Goal: Task Accomplishment & Management: Use online tool/utility

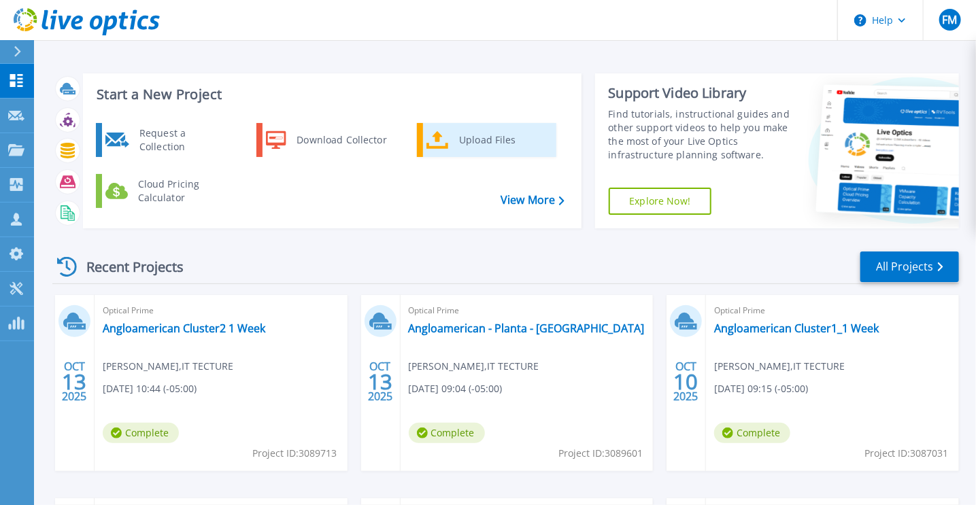
click at [494, 133] on div "Upload Files" at bounding box center [502, 139] width 101 height 27
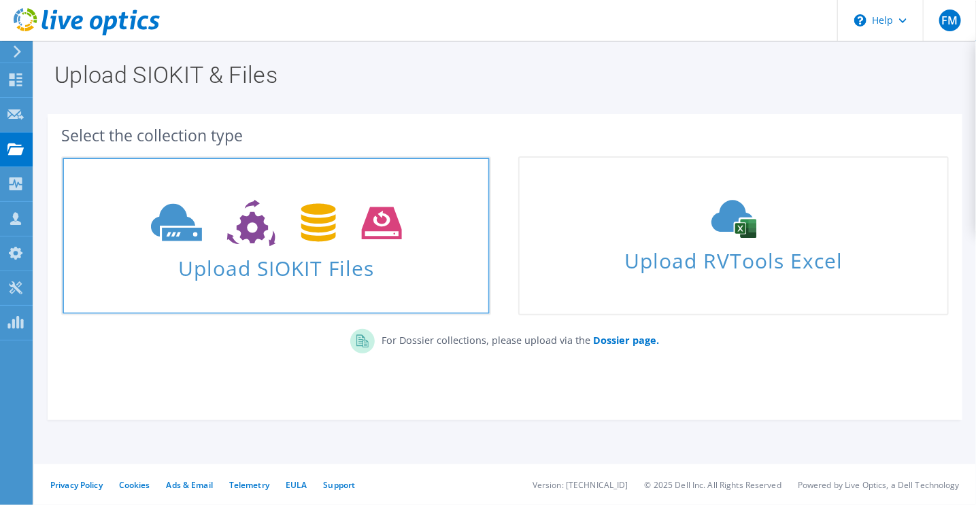
click at [367, 270] on span "Upload SIOKIT Files" at bounding box center [276, 264] width 427 height 29
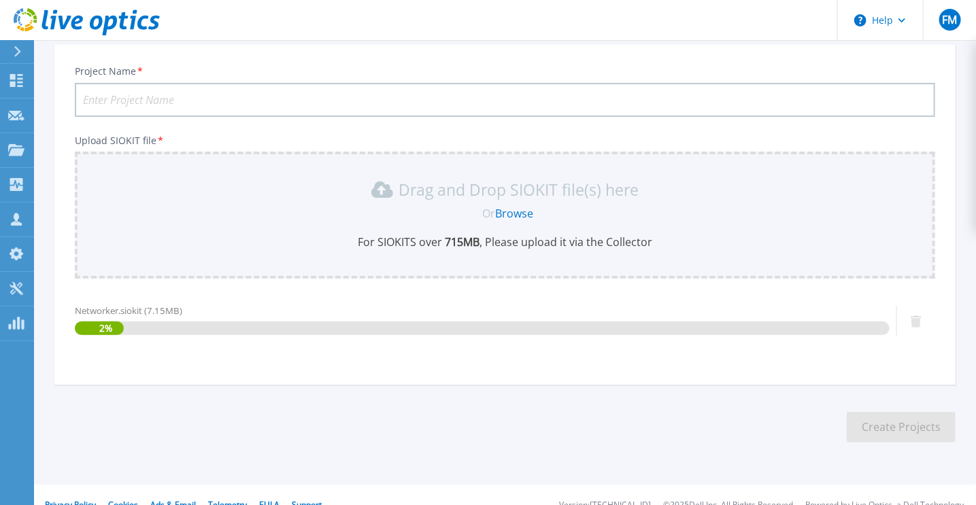
scroll to position [99, 0]
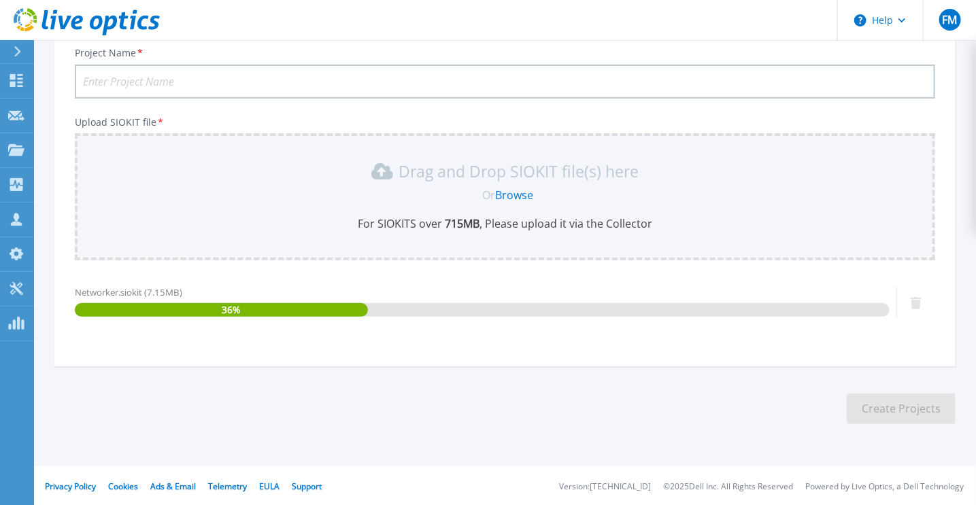
click at [198, 80] on input "Project Name *" at bounding box center [505, 82] width 860 height 34
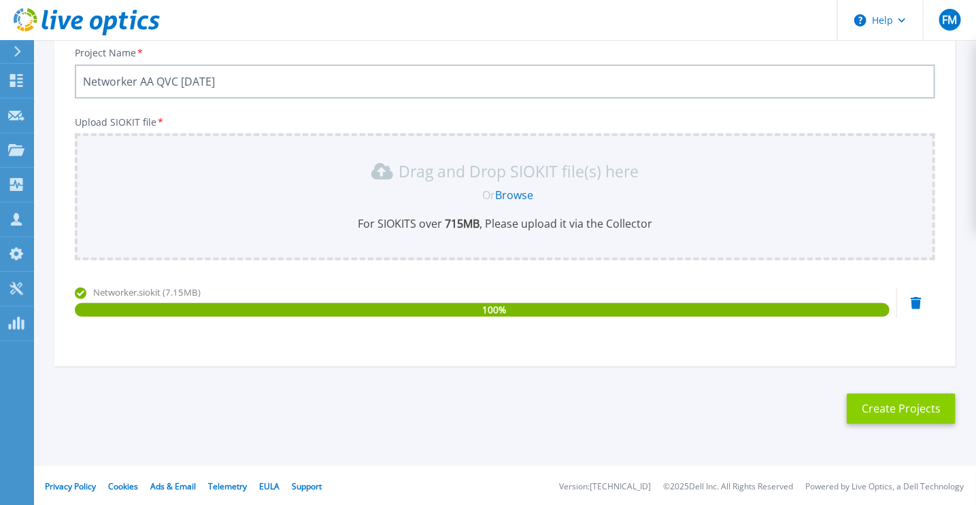
type input "Networker AA QVC [DATE]"
click at [911, 400] on button "Create Projects" at bounding box center [900, 409] width 109 height 31
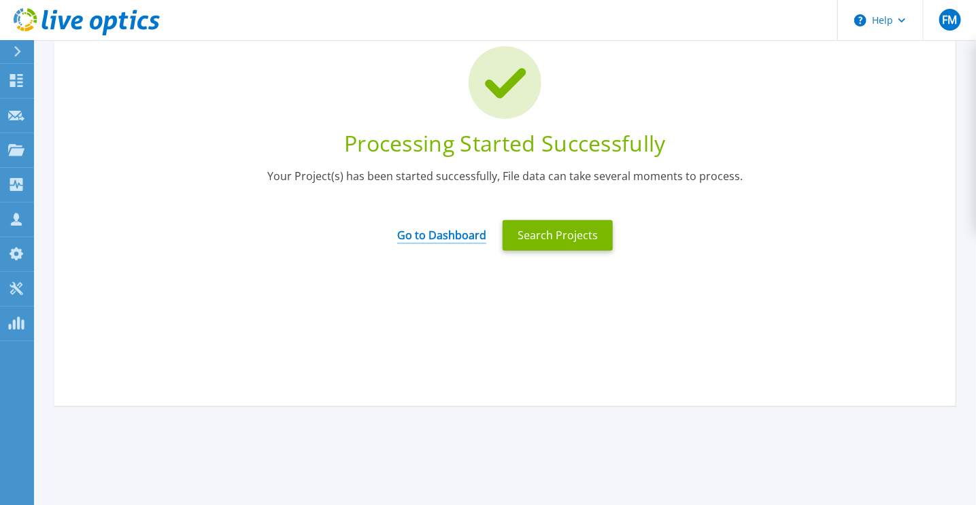
click at [458, 239] on link "Go to Dashboard" at bounding box center [441, 231] width 89 height 27
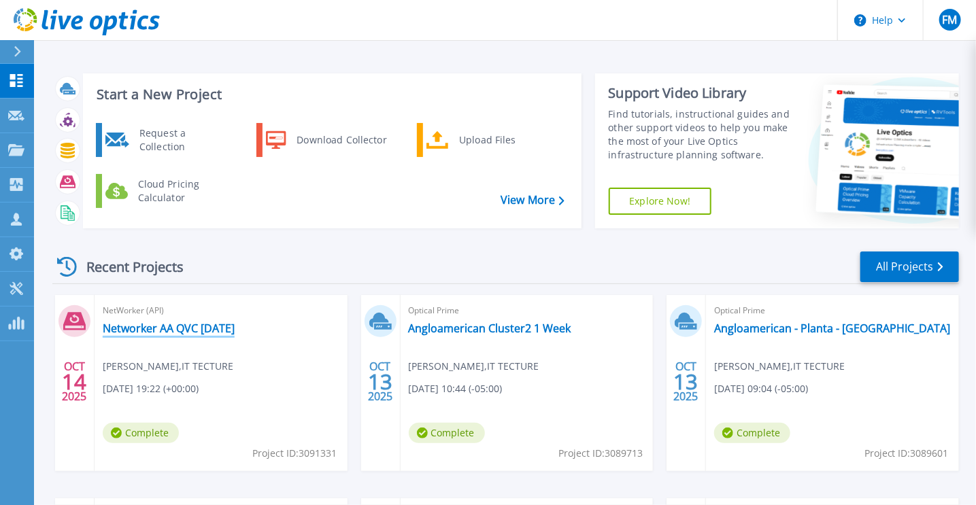
click at [235, 329] on link "Networker AA QVC 14-10-2025" at bounding box center [169, 329] width 132 height 14
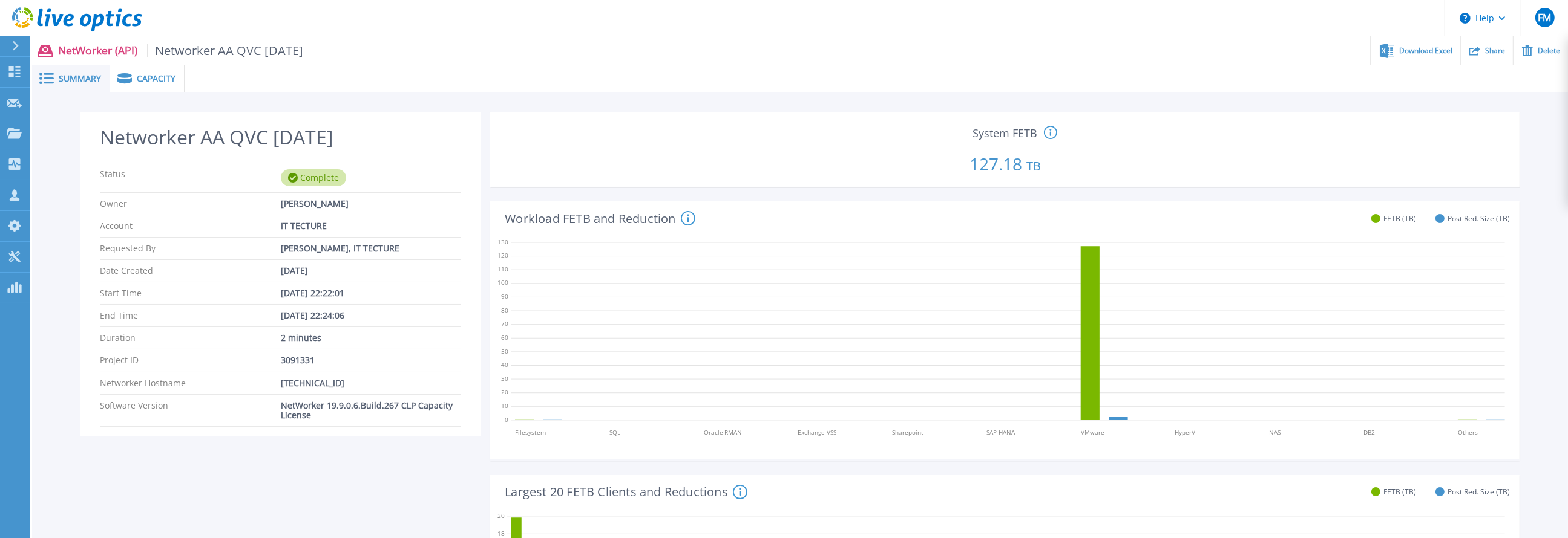
click at [164, 77] on span "Capacity" at bounding box center [157, 79] width 39 height 9
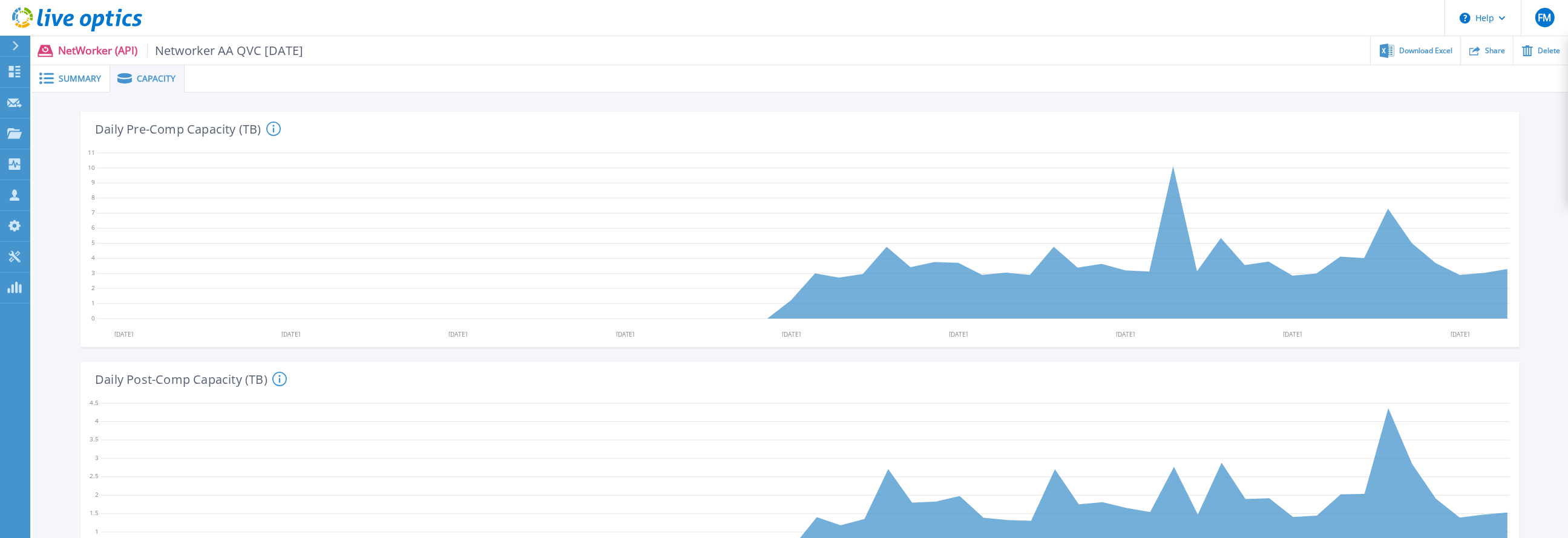
click at [58, 81] on span at bounding box center [45, 78] width 27 height 12
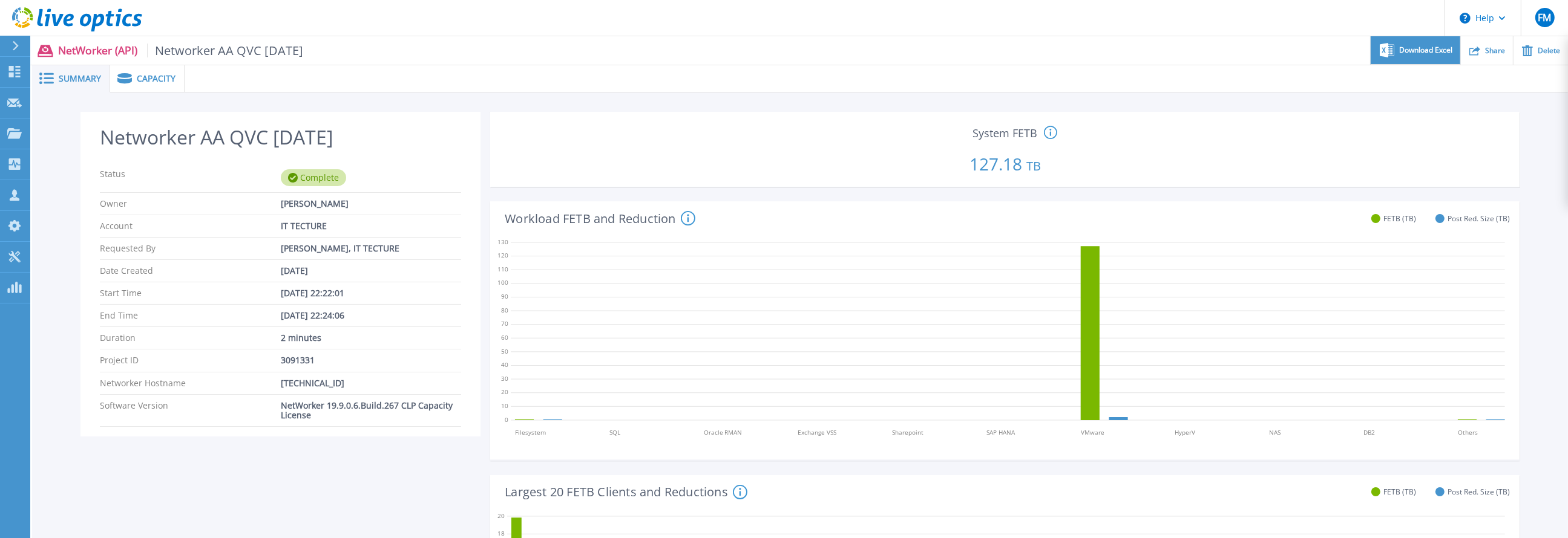
click at [880, 54] on div "Download Excel" at bounding box center [1415, 51] width 89 height 28
click at [21, 70] on link "Dashboard Dashboard" at bounding box center [15, 72] width 30 height 31
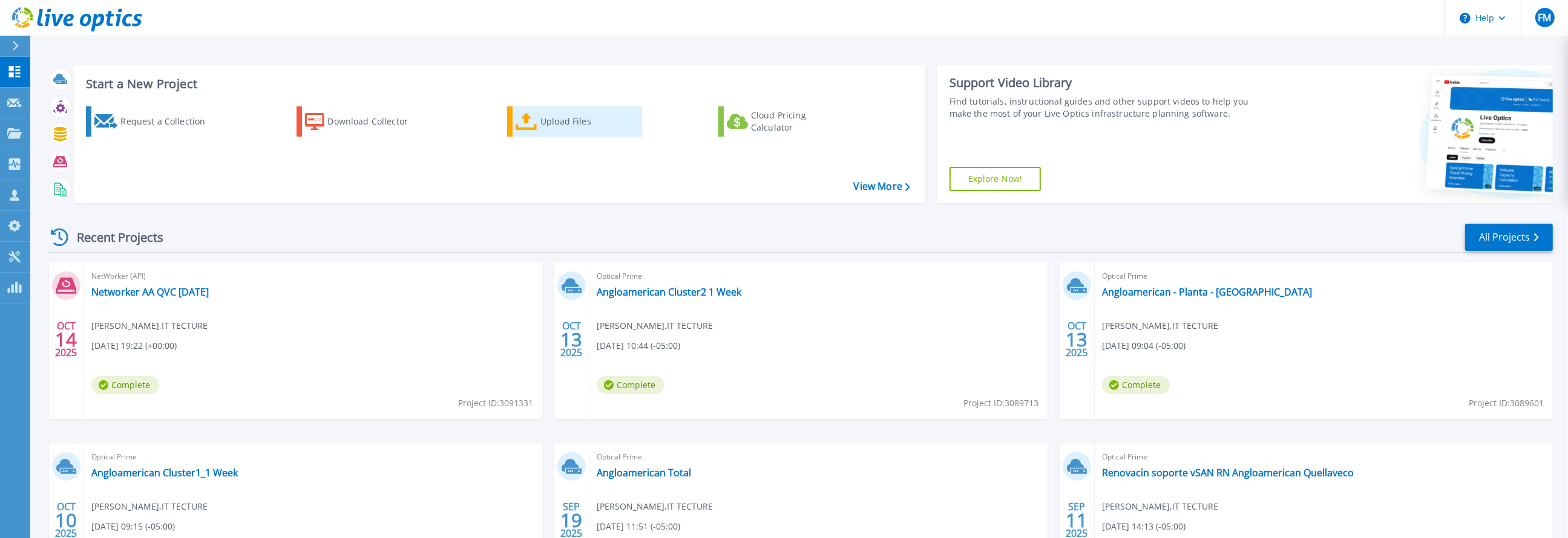
click at [568, 116] on div "Upload Files" at bounding box center [588, 121] width 97 height 24
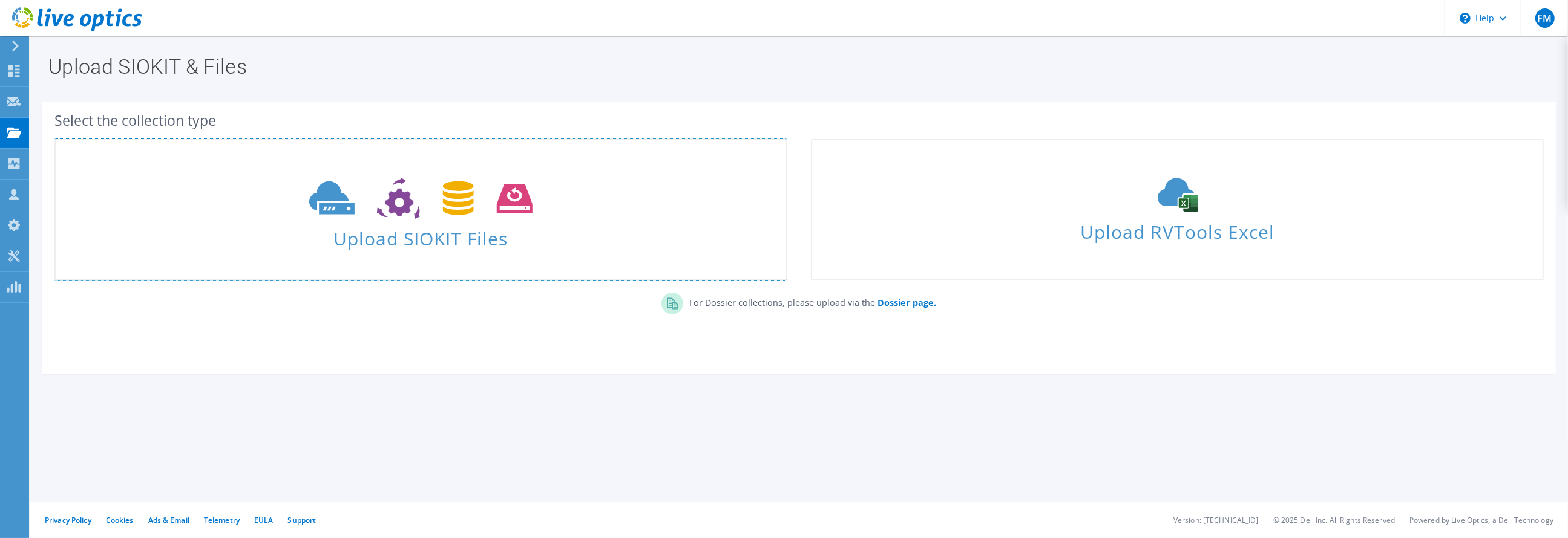
click at [502, 188] on icon at bounding box center [420, 198] width 223 height 42
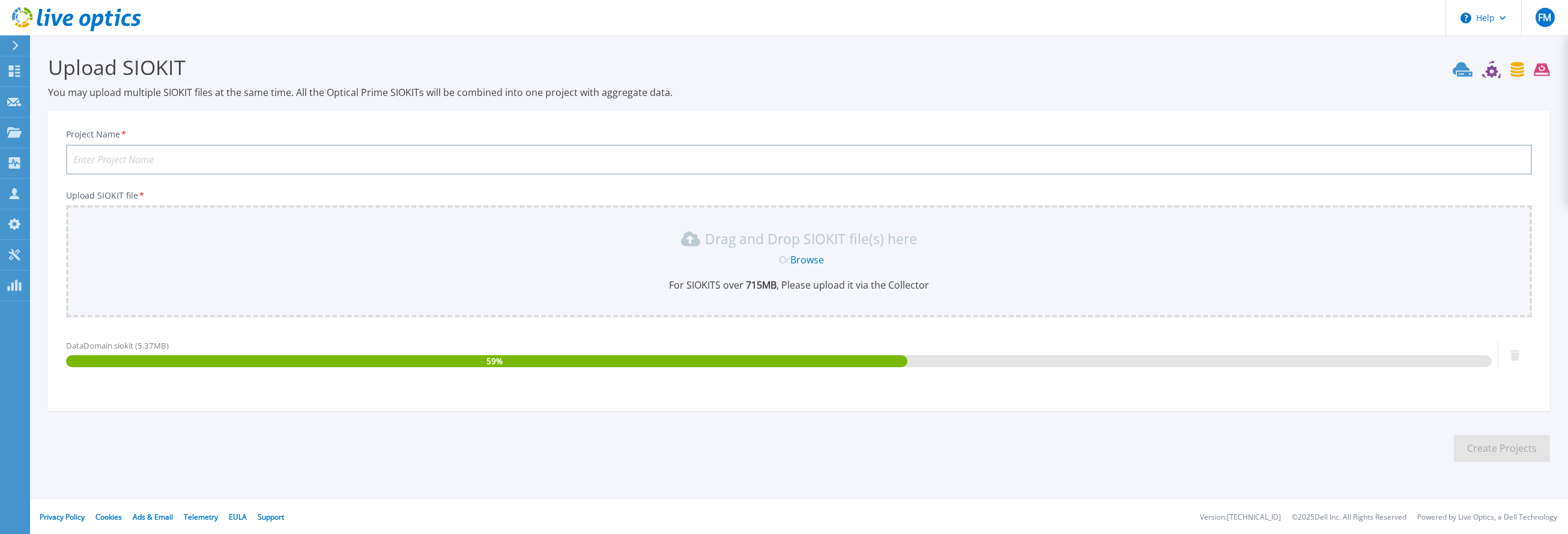
click at [149, 159] on input "Project Name *" at bounding box center [799, 160] width 1466 height 30
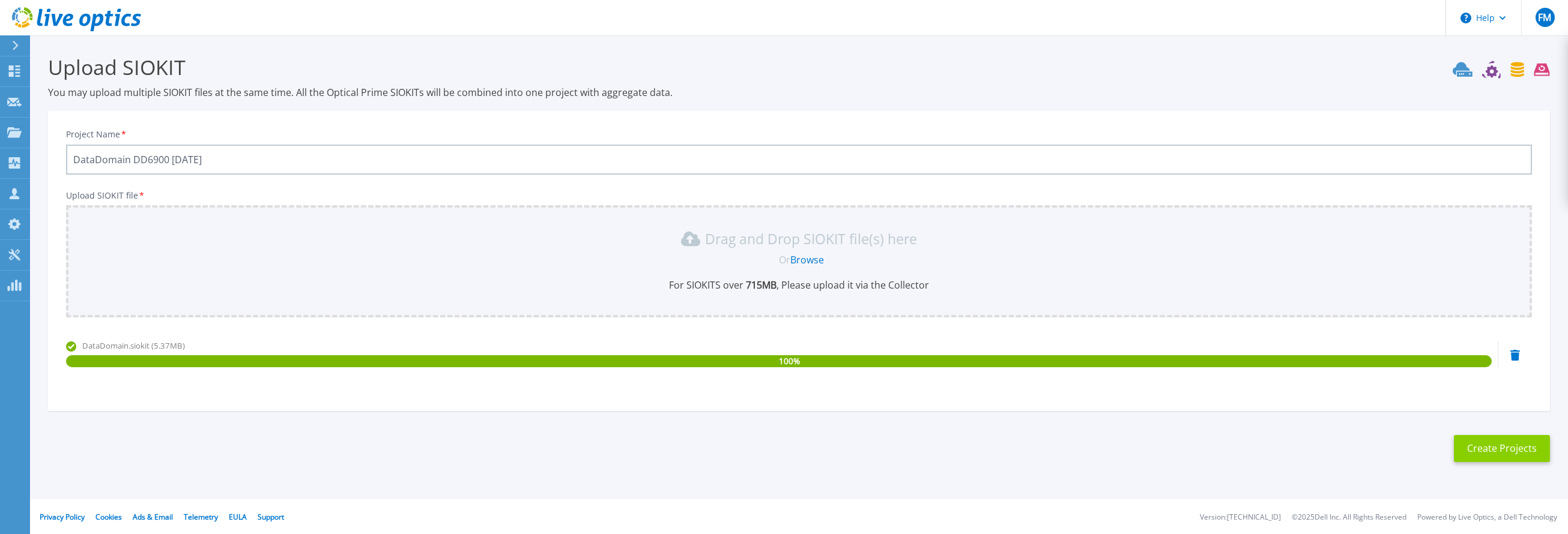
type input "DataDomain DD6900 [DATE]"
click at [1537, 455] on button "Create Projects" at bounding box center [1502, 448] width 96 height 27
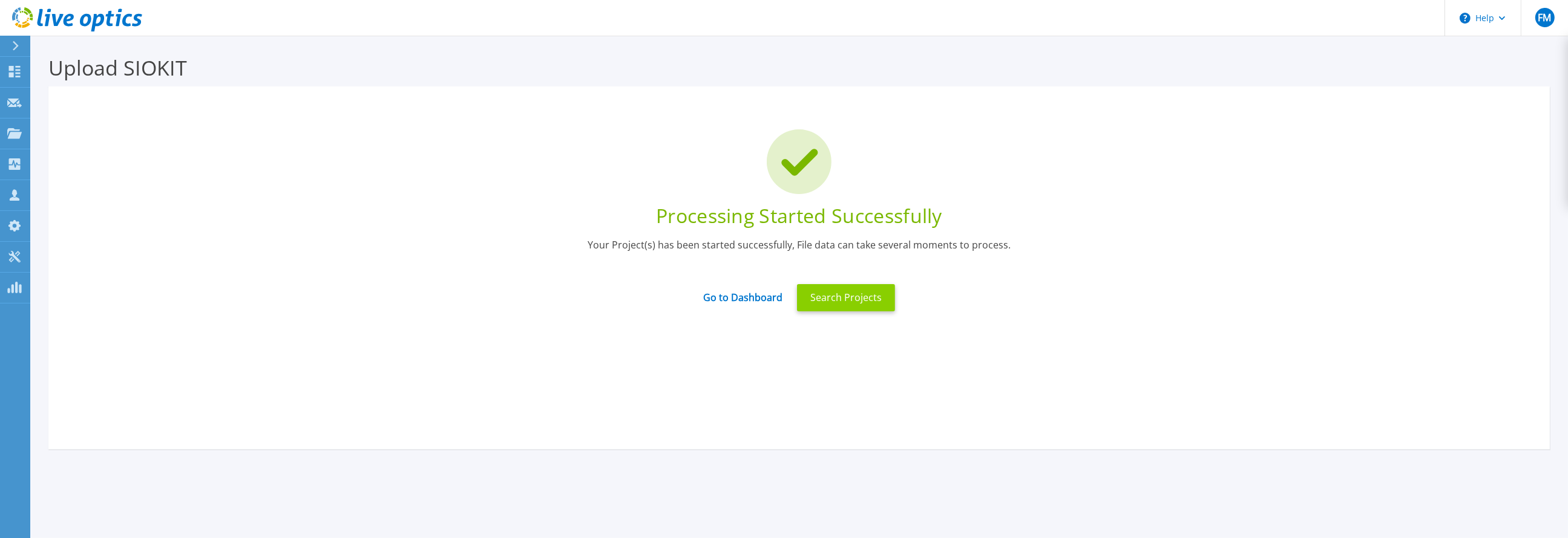
click at [844, 303] on button "Search Projects" at bounding box center [845, 298] width 98 height 28
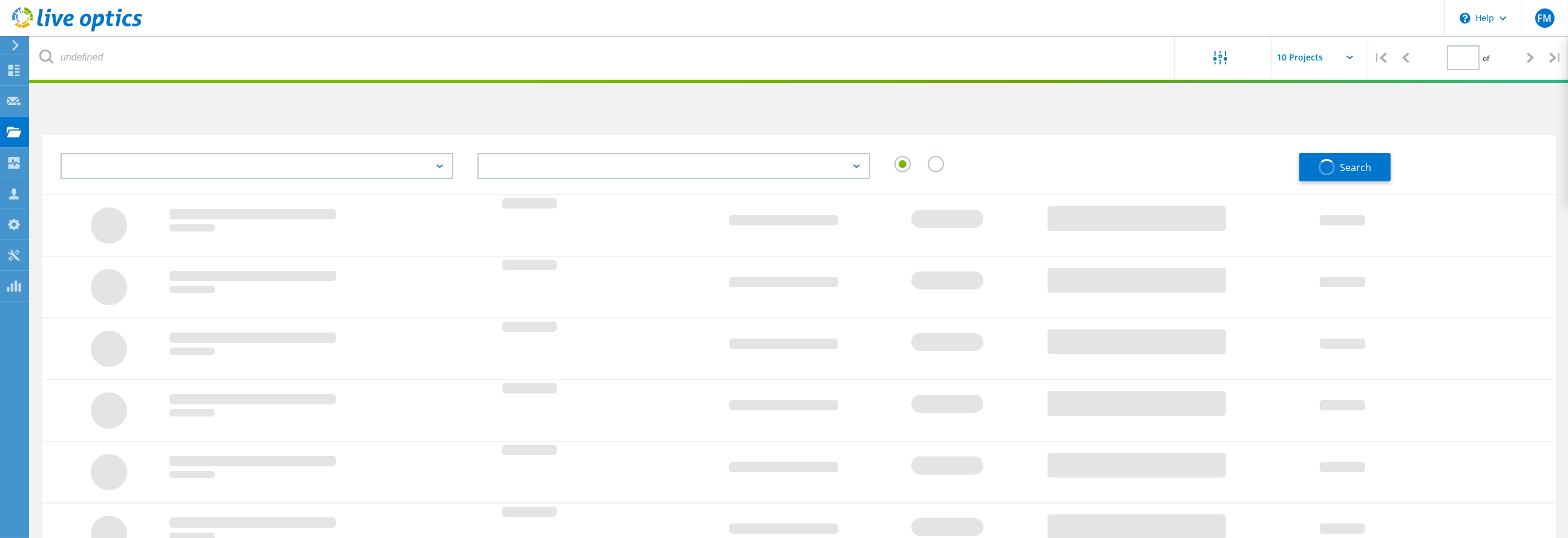
type input "1"
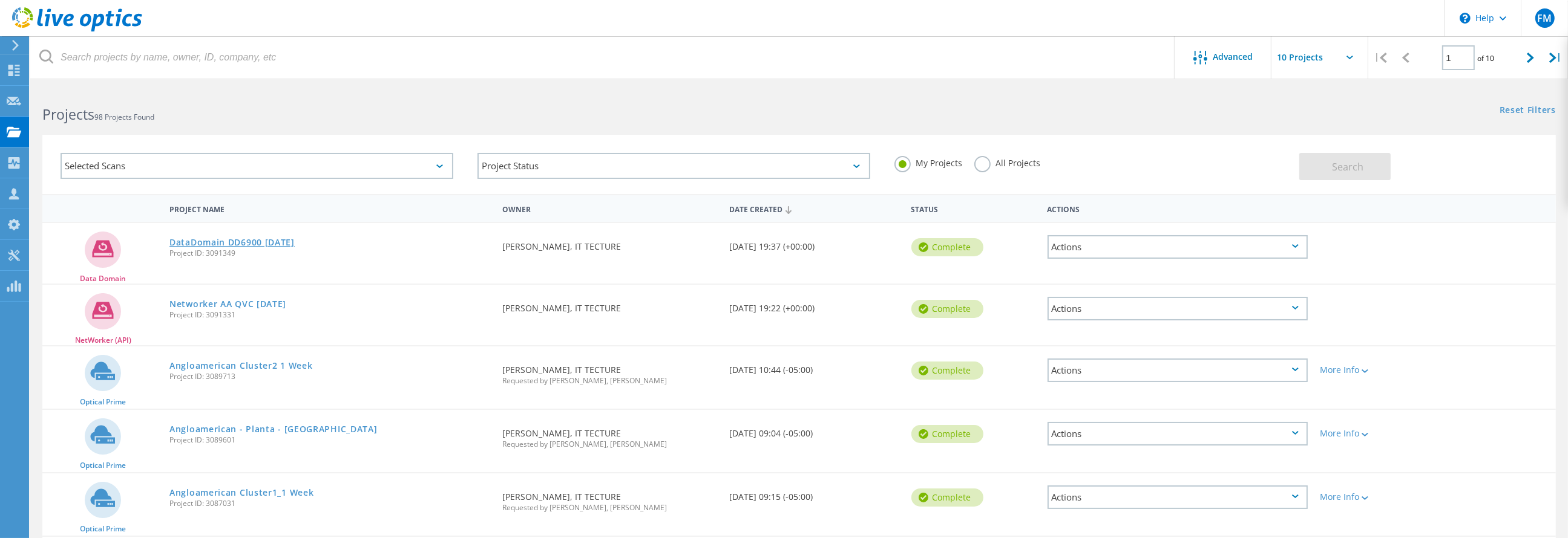
click at [263, 238] on link "DataDomain DD6900 [DATE]" at bounding box center [231, 243] width 125 height 9
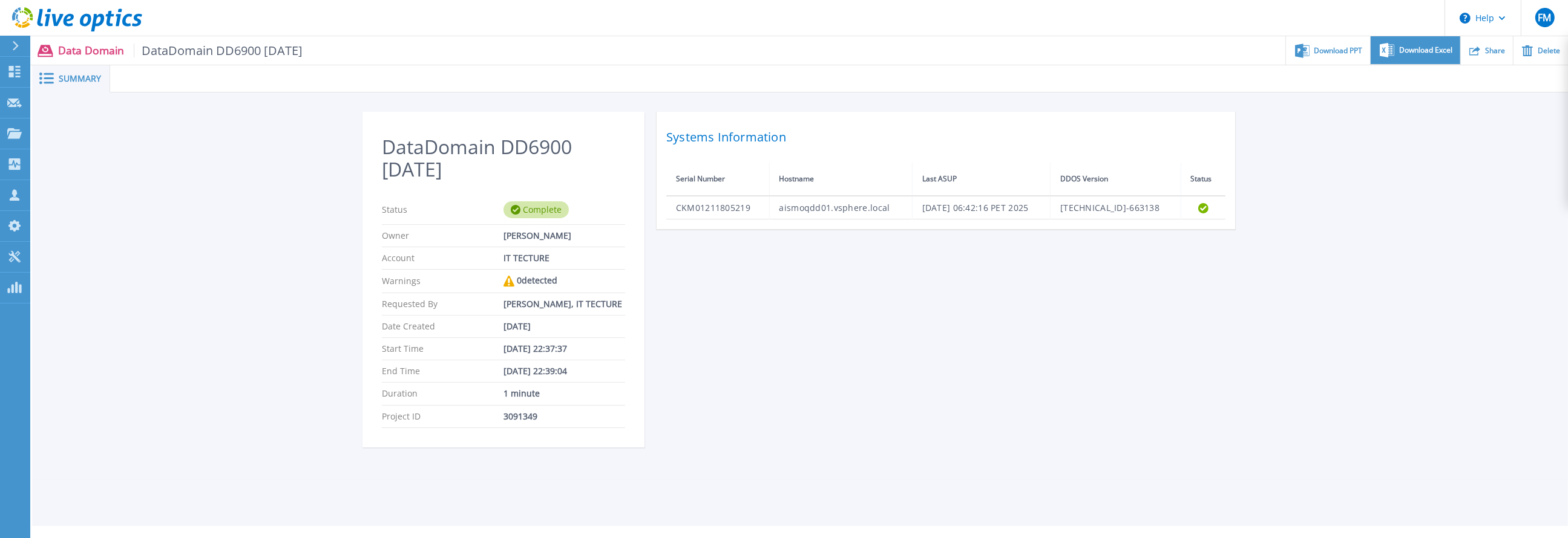
click at [1412, 55] on div "Download Excel" at bounding box center [1415, 51] width 89 height 28
click at [1321, 46] on span "Download PPT" at bounding box center [1338, 50] width 48 height 7
click at [16, 68] on icon at bounding box center [14, 71] width 14 height 12
